Goal: Information Seeking & Learning: Learn about a topic

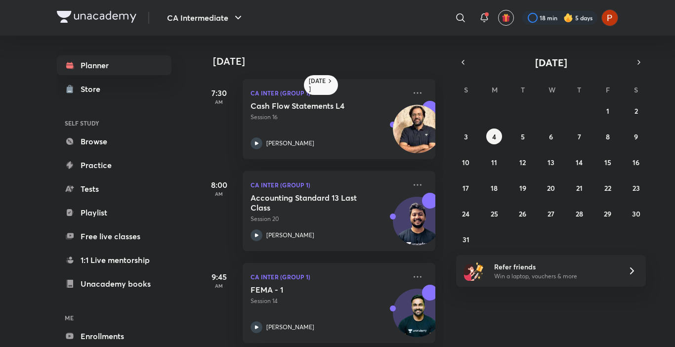
scroll to position [385, 0]
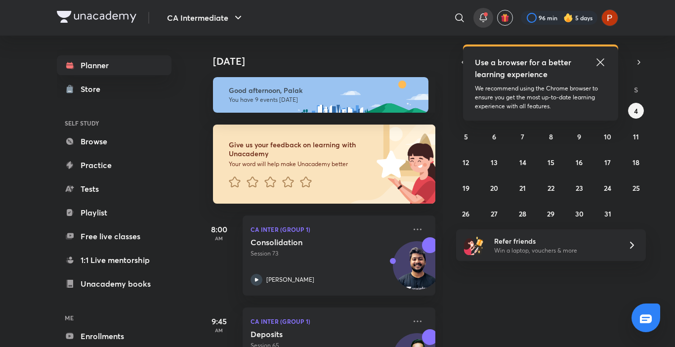
click at [487, 12] on icon at bounding box center [484, 18] width 12 height 12
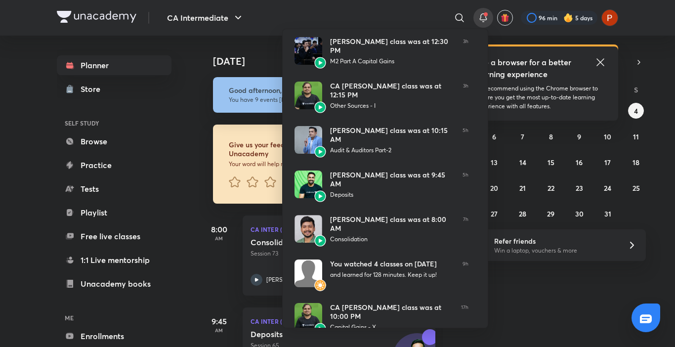
click at [605, 63] on div at bounding box center [337, 173] width 675 height 347
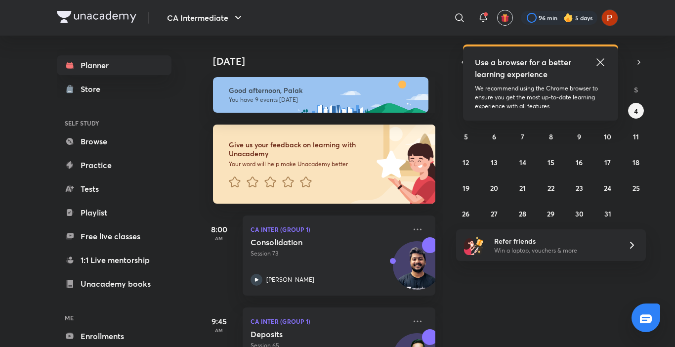
click at [595, 68] on icon at bounding box center [601, 62] width 12 height 12
